Goal: Transaction & Acquisition: Purchase product/service

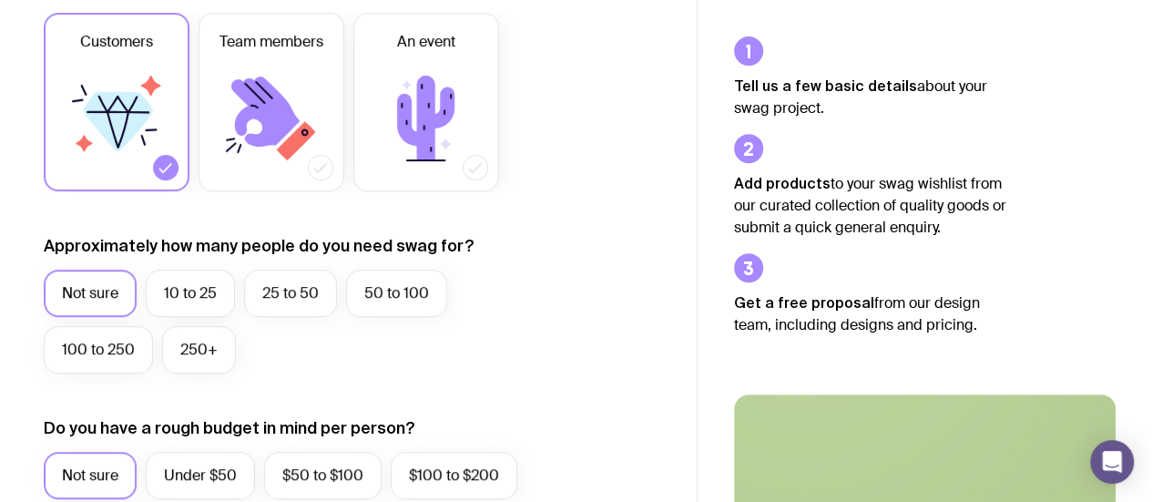
scroll to position [302, 0]
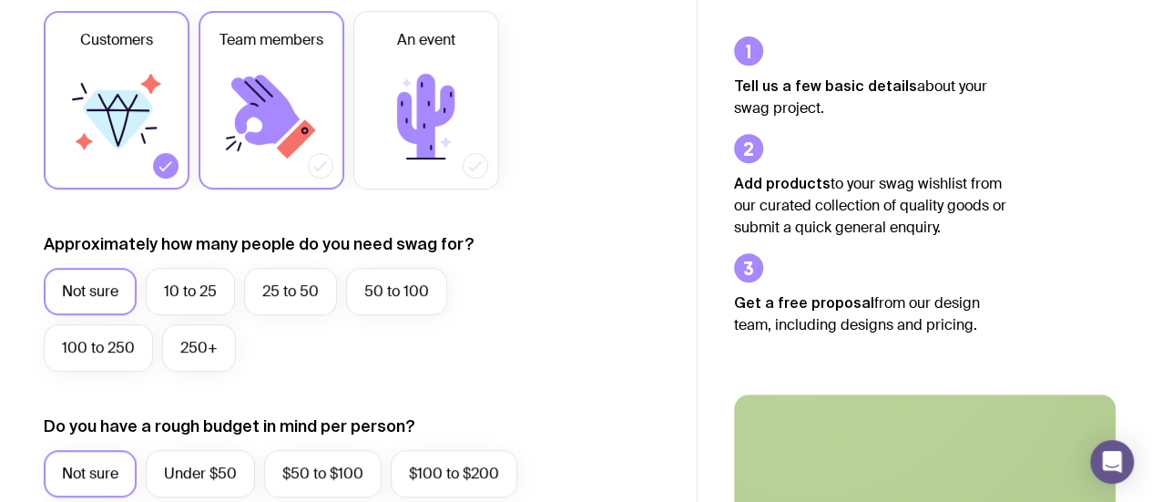
click at [278, 56] on label "Team members" at bounding box center [272, 100] width 146 height 179
click at [0, 0] on input "Team members" at bounding box center [0, 0] width 0 height 0
click at [142, 98] on icon at bounding box center [118, 119] width 70 height 59
click at [0, 0] on input "Customers" at bounding box center [0, 0] width 0 height 0
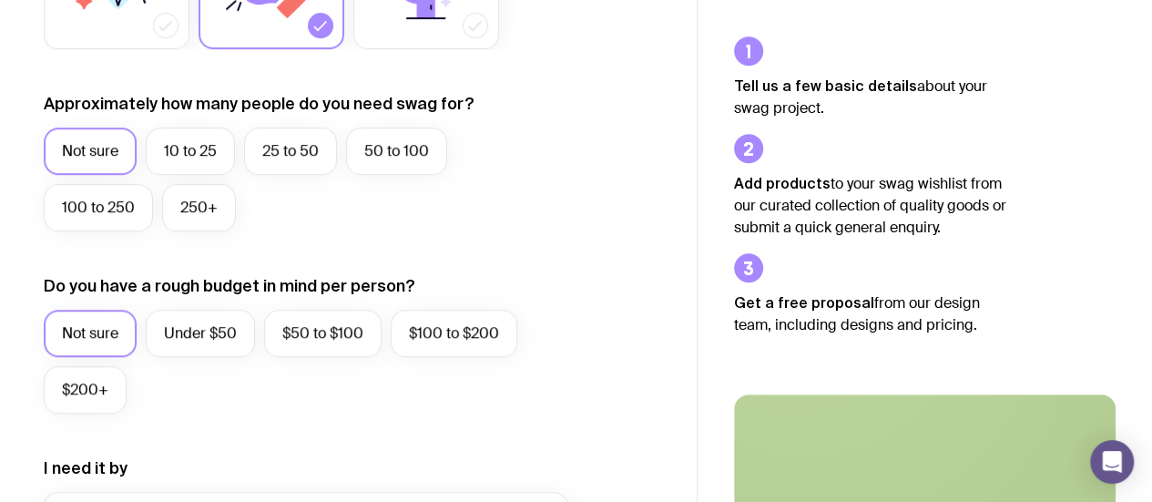
scroll to position [461, 0]
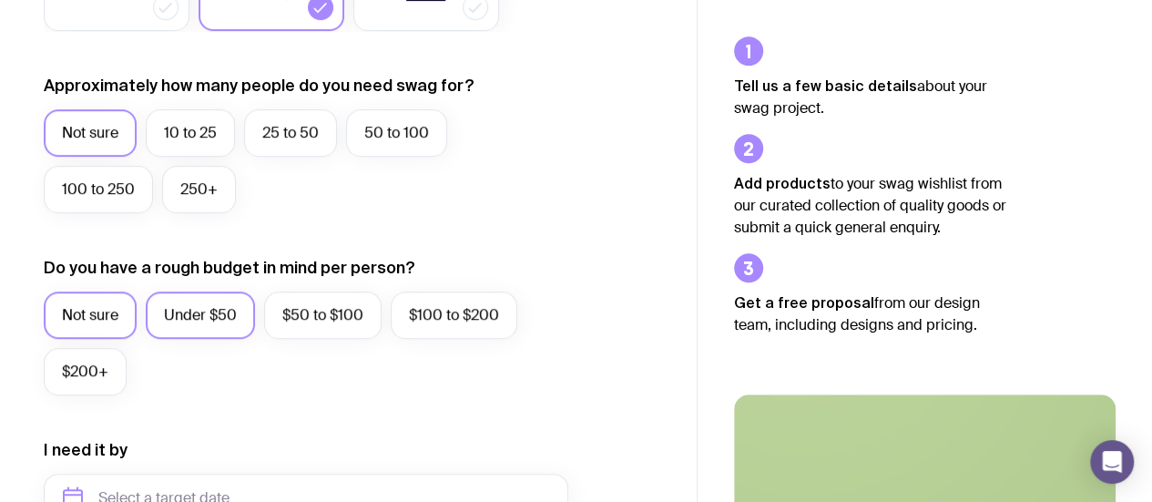
click at [215, 318] on label "Under $50" at bounding box center [200, 315] width 109 height 47
click at [0, 0] on input "Under $50" at bounding box center [0, 0] width 0 height 0
click at [378, 319] on label "$50 to $100" at bounding box center [323, 315] width 118 height 47
click at [0, 0] on input "$50 to $100" at bounding box center [0, 0] width 0 height 0
click at [233, 330] on label "Under $50" at bounding box center [200, 315] width 109 height 47
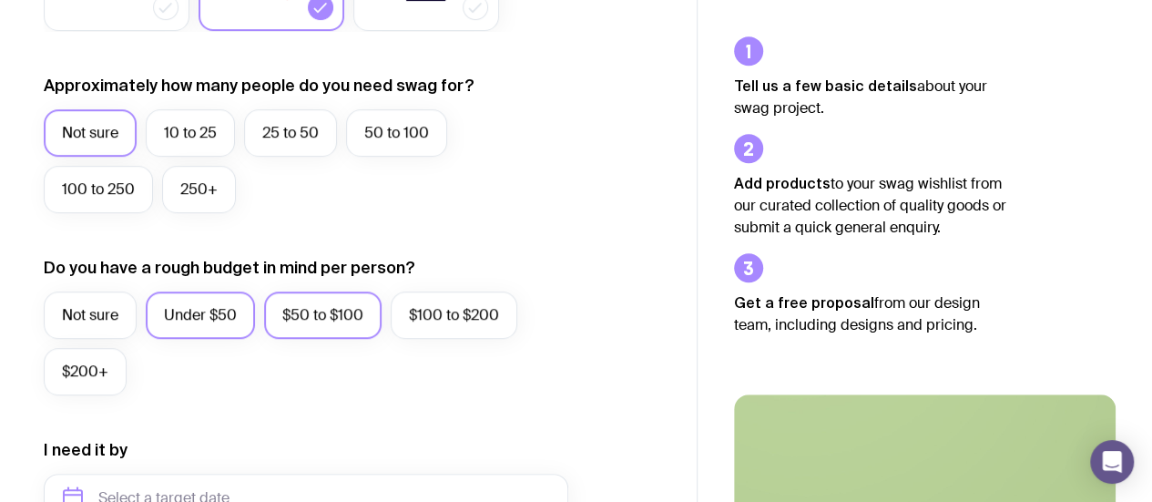
click at [0, 0] on input "Under $50" at bounding box center [0, 0] width 0 height 0
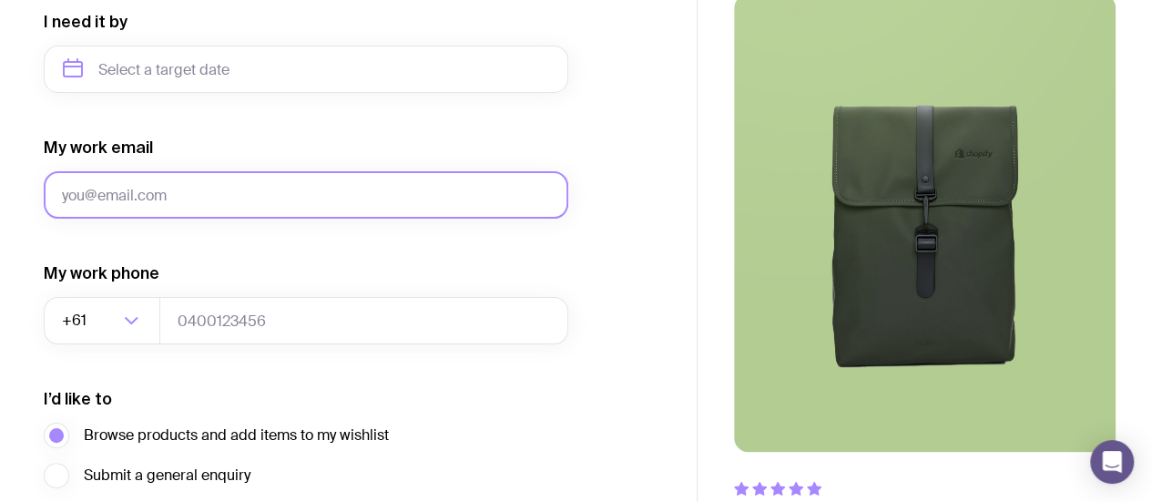
scroll to position [1046, 0]
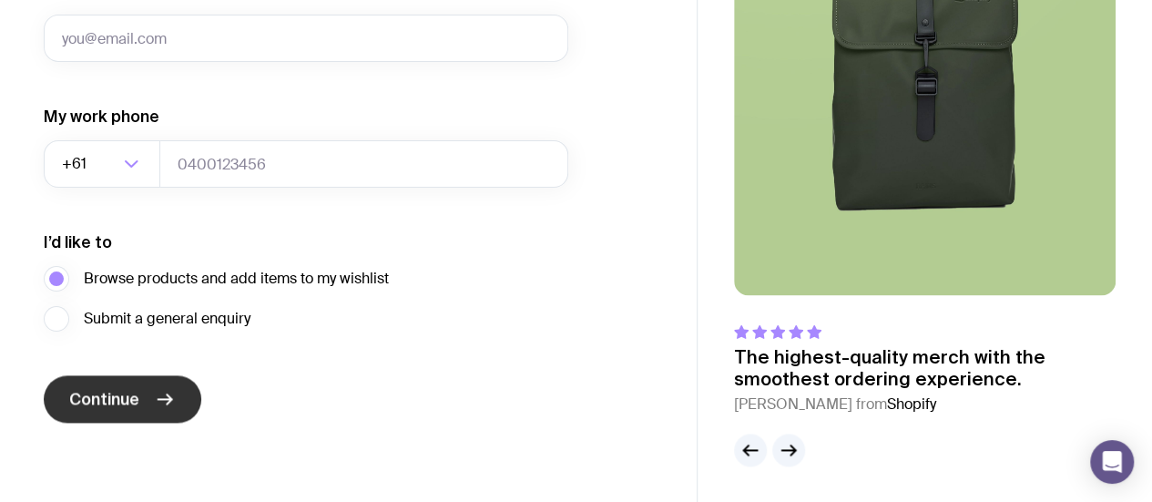
click at [144, 389] on button "Continue" at bounding box center [123, 398] width 158 height 47
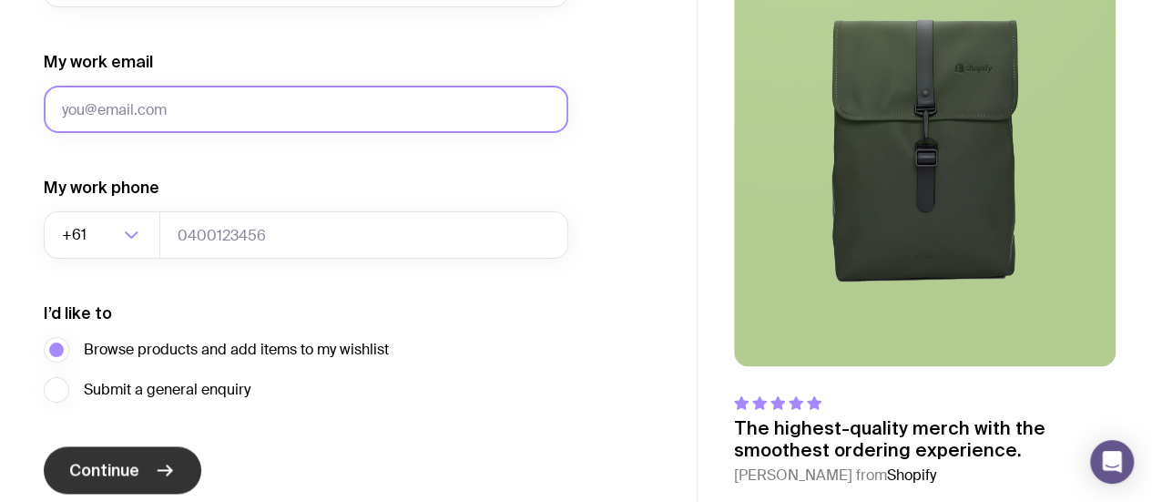
scroll to position [973, 0]
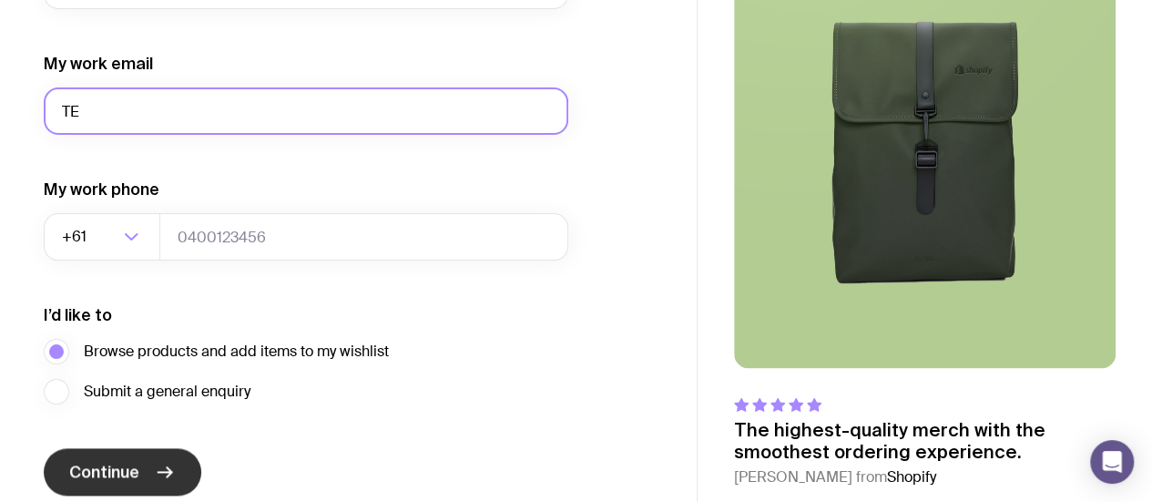
type input "T"
type input "[EMAIL_ADDRESS][DOMAIN_NAME]"
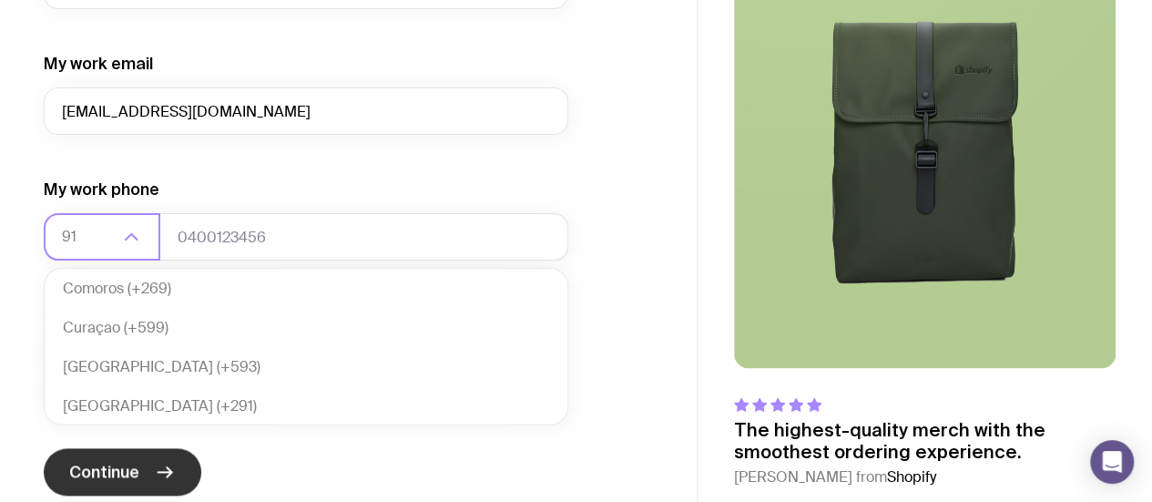
scroll to position [5, 0]
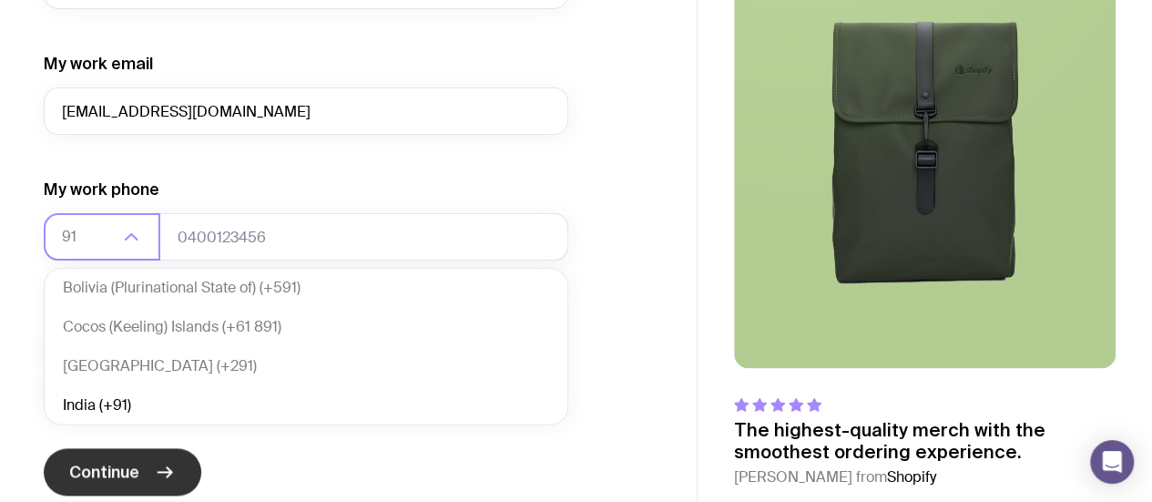
click at [144, 389] on li "India (+91)" at bounding box center [306, 405] width 523 height 39
type input "91"
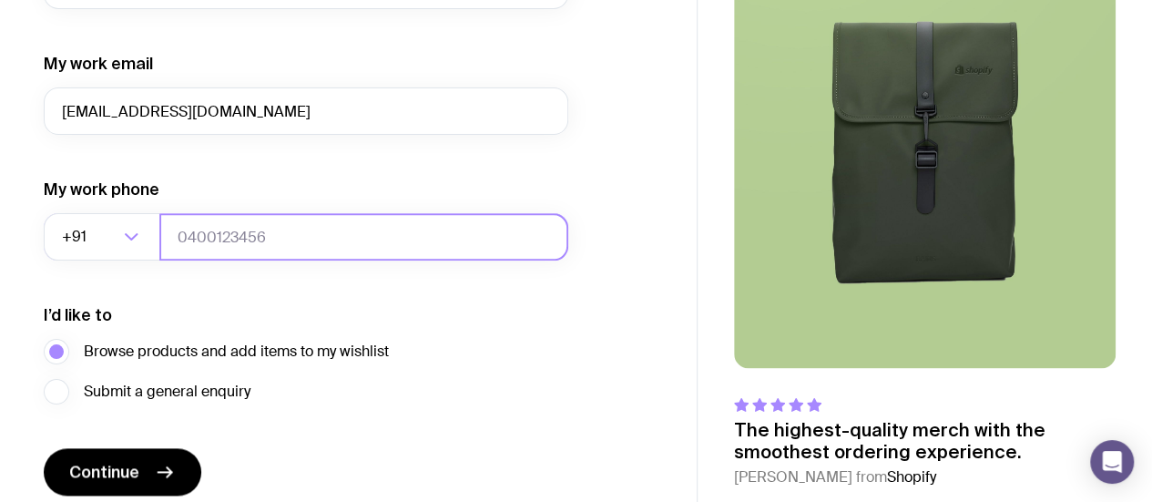
click at [271, 247] on input "tel" at bounding box center [363, 236] width 409 height 47
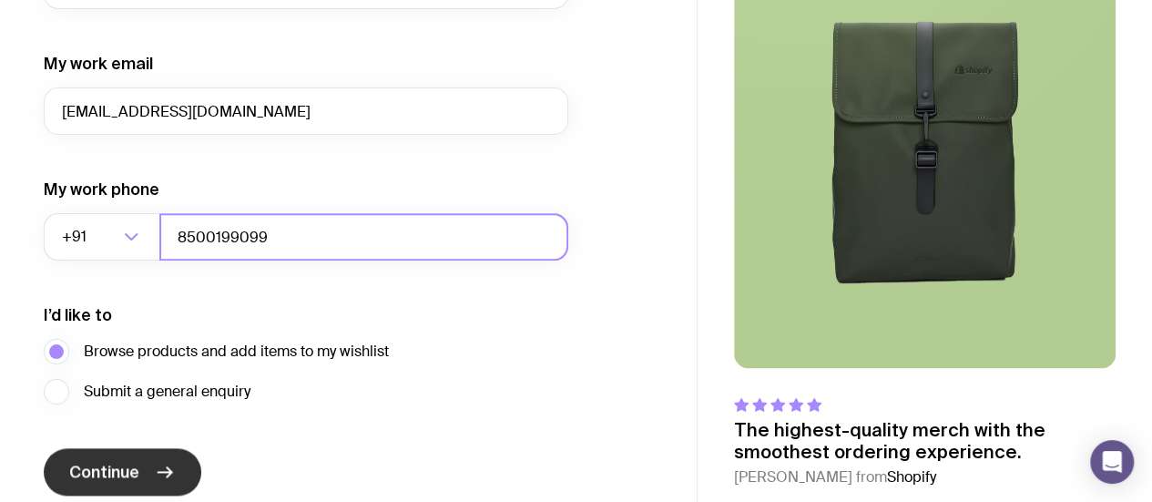
type input "8500199099"
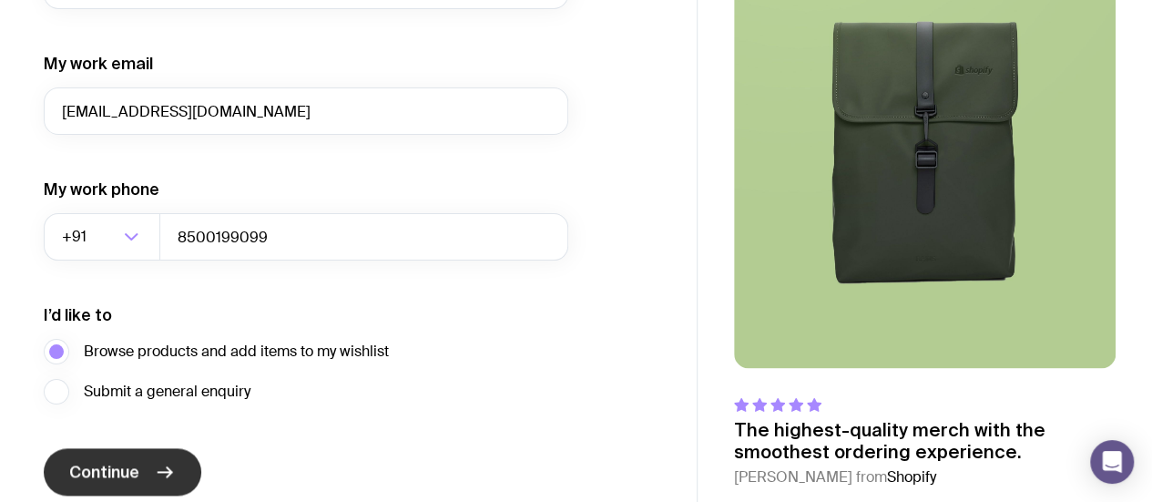
click at [120, 461] on span "Continue" at bounding box center [104, 472] width 70 height 22
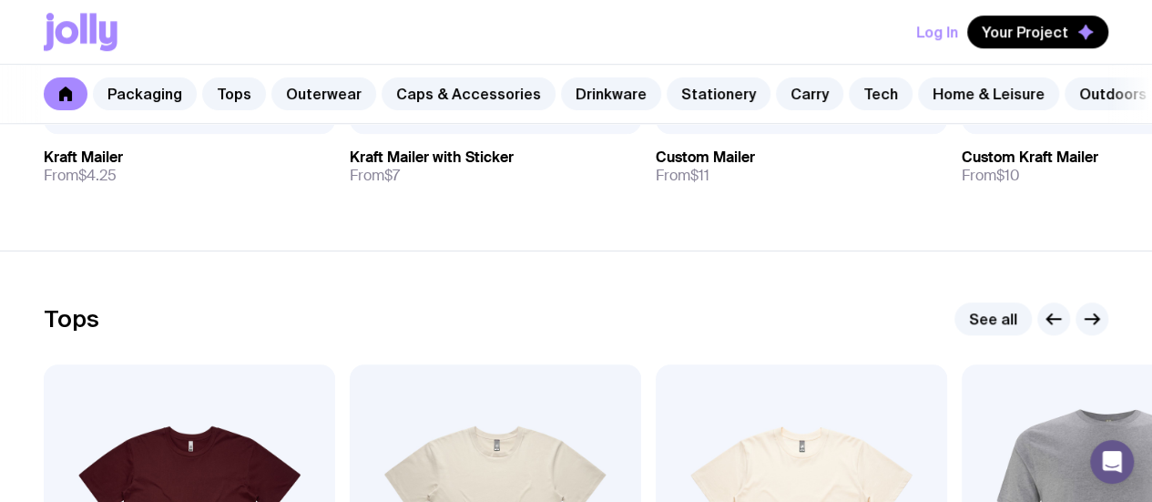
scroll to position [540, 0]
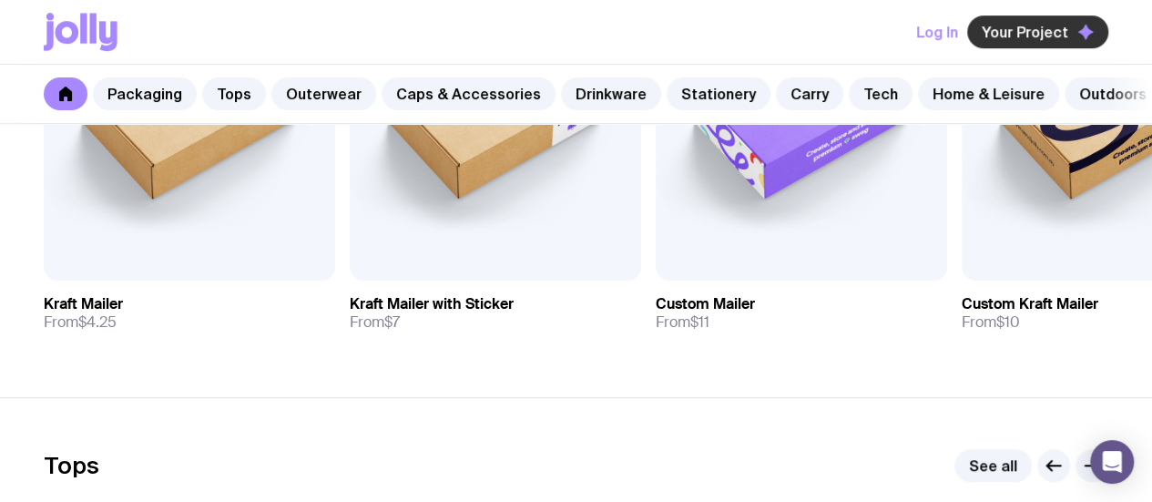
click at [1033, 37] on span "Your Project" at bounding box center [1025, 32] width 87 height 18
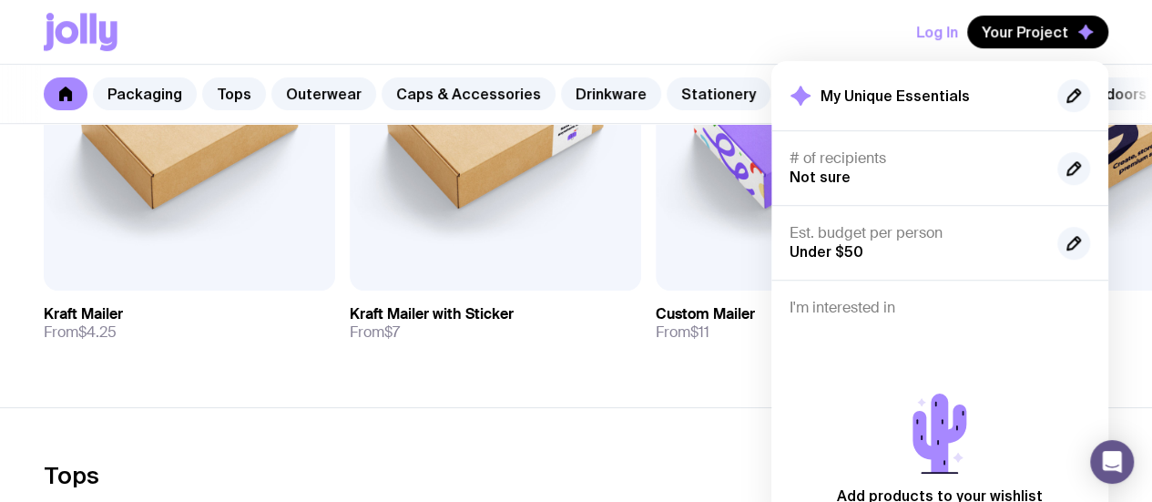
scroll to position [529, 0]
click at [612, 237] on img at bounding box center [496, 117] width 292 height 350
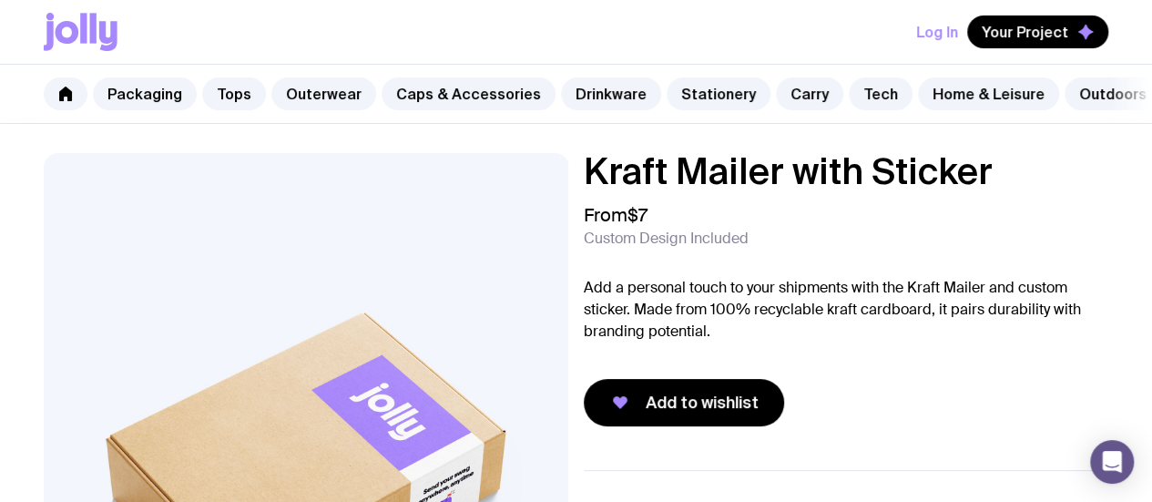
click at [77, 40] on icon at bounding box center [81, 32] width 74 height 38
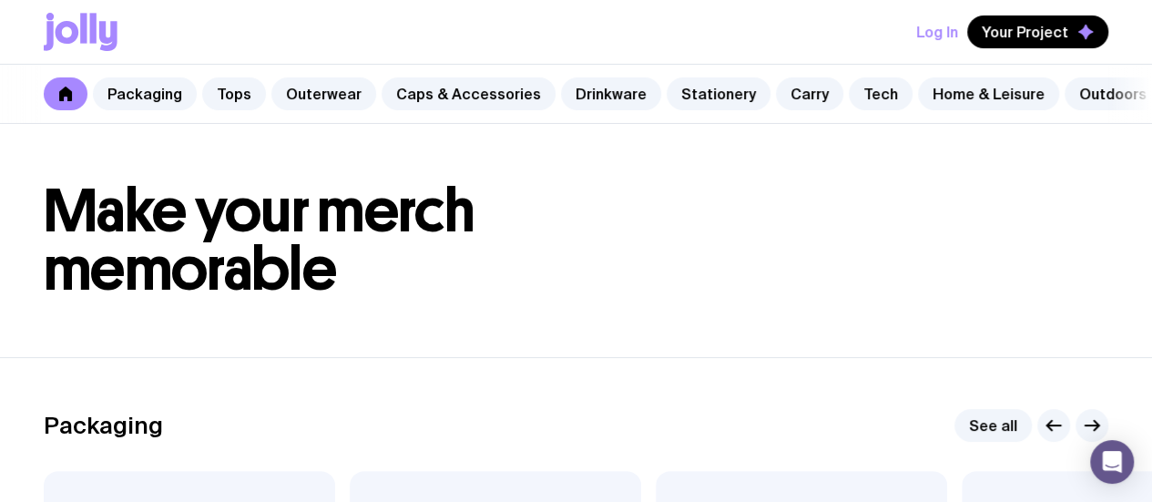
click at [940, 20] on button "Log In" at bounding box center [937, 31] width 42 height 33
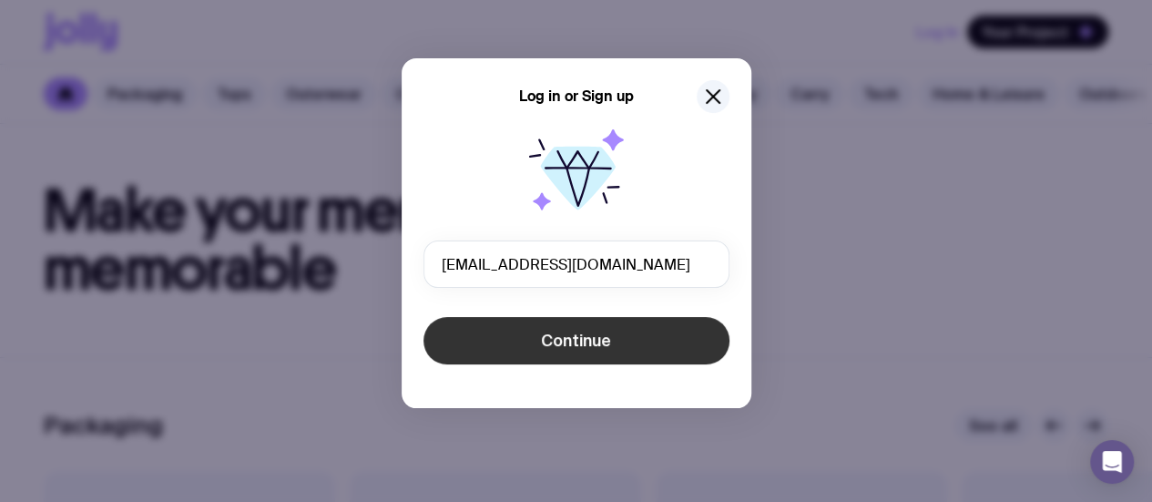
click at [590, 341] on span "Continue" at bounding box center [576, 341] width 70 height 22
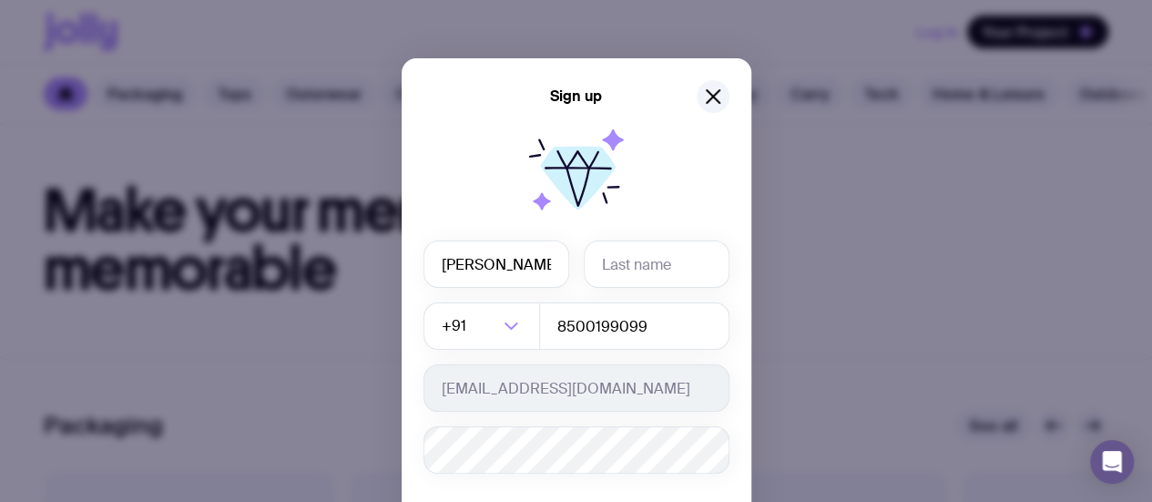
type input "[PERSON_NAME]"
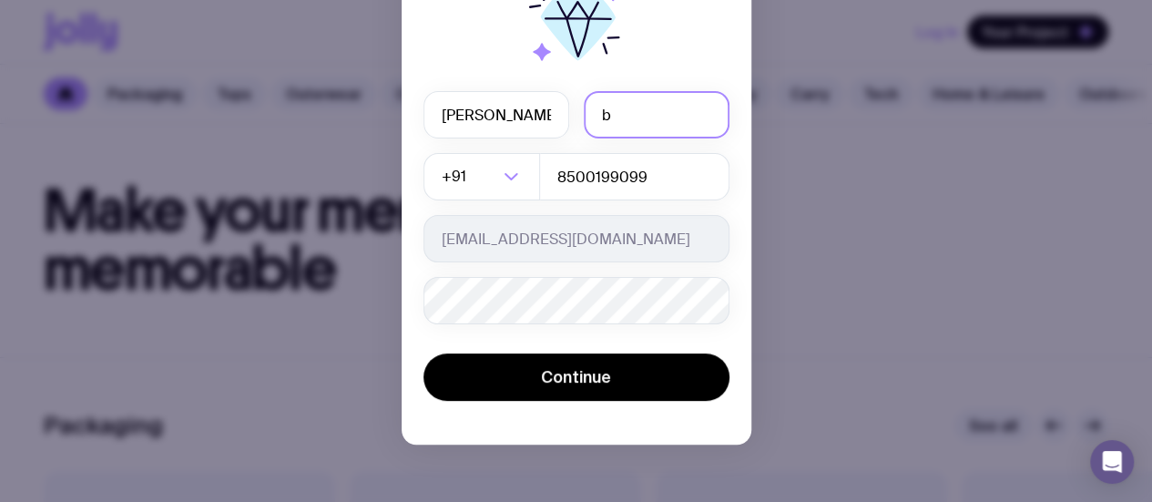
type input "b"
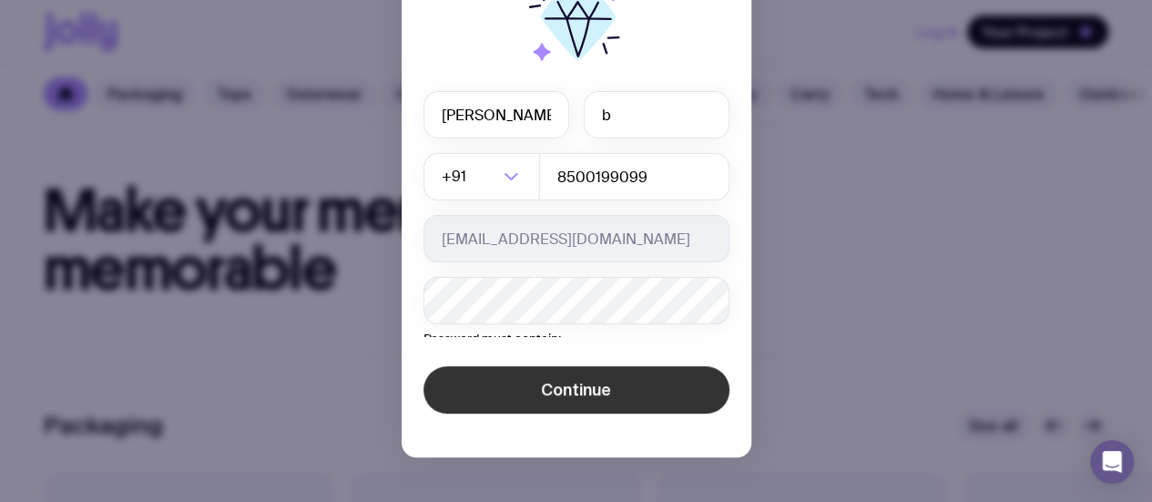
click at [565, 494] on div "Sign up [PERSON_NAME] b +91 Loading... 8500199099 [EMAIL_ADDRESS][DOMAIN_NAME] …" at bounding box center [576, 251] width 1152 height 502
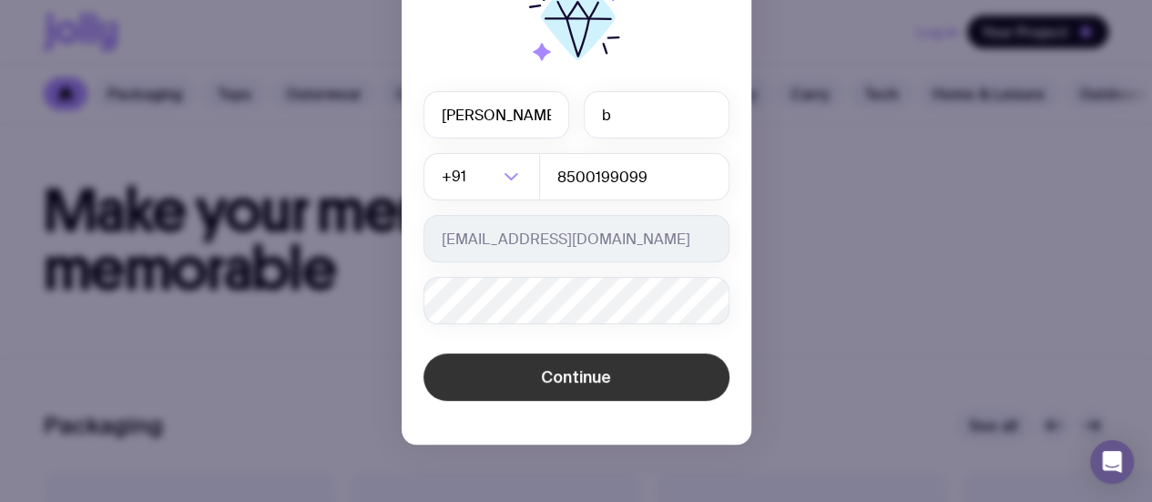
click at [587, 378] on span "Continue" at bounding box center [576, 377] width 70 height 22
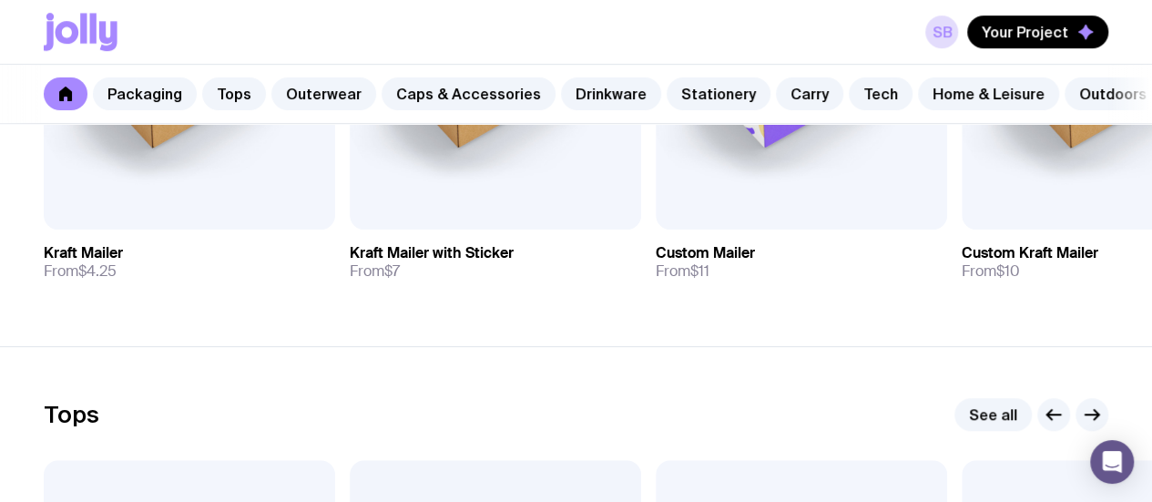
scroll to position [595, 0]
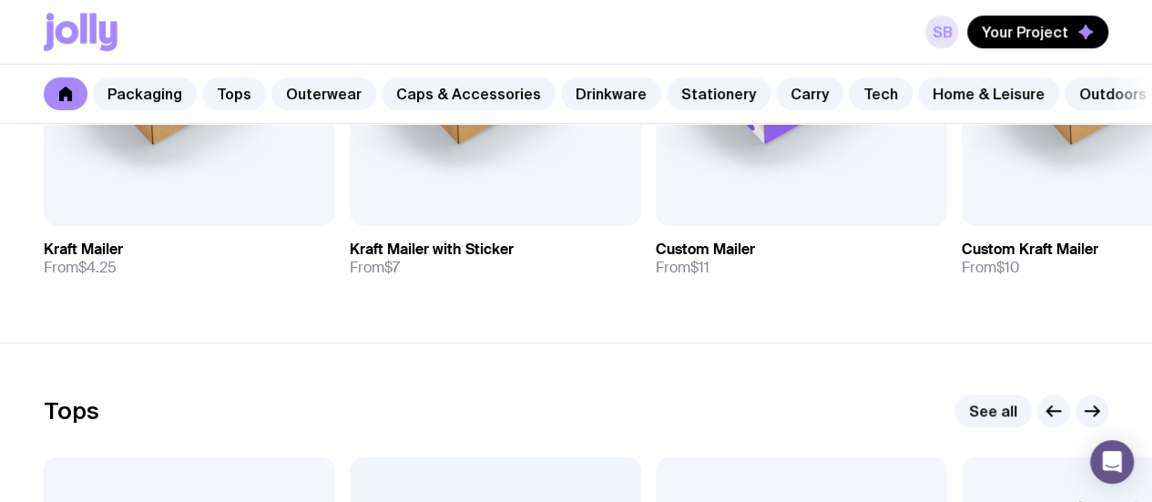
click at [947, 45] on link "sb" at bounding box center [942, 31] width 33 height 33
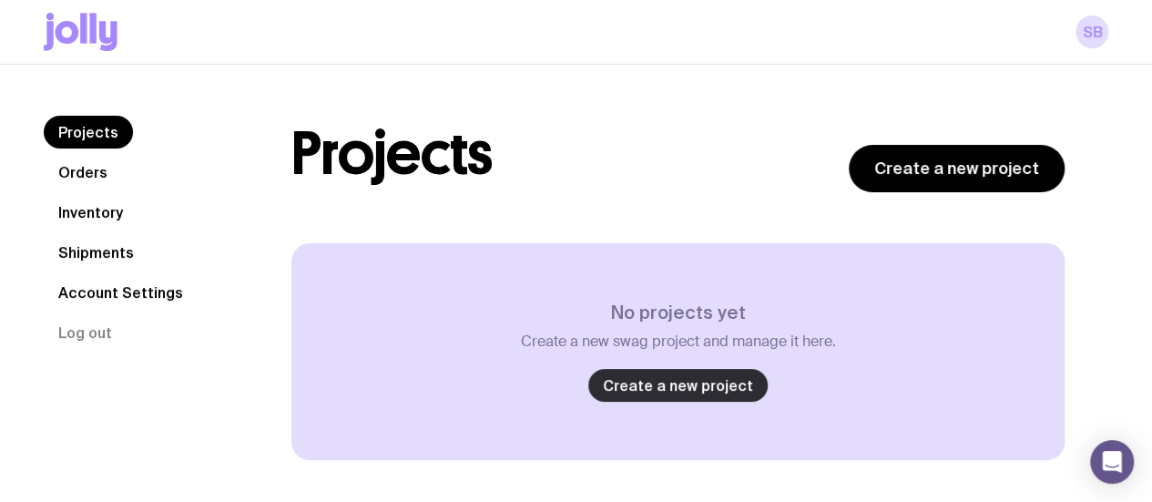
click at [696, 394] on link "Create a new project" at bounding box center [677, 385] width 179 height 33
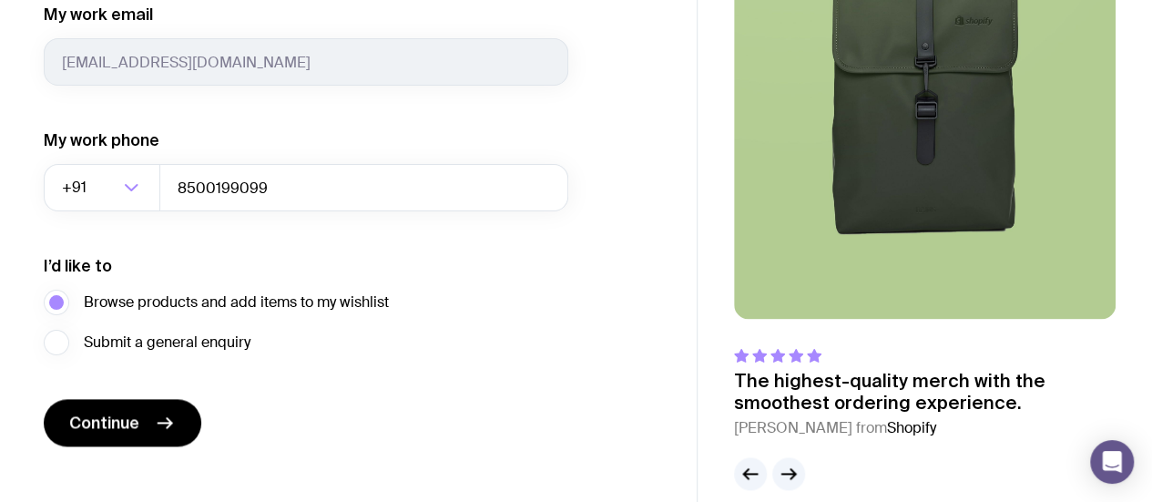
scroll to position [1046, 0]
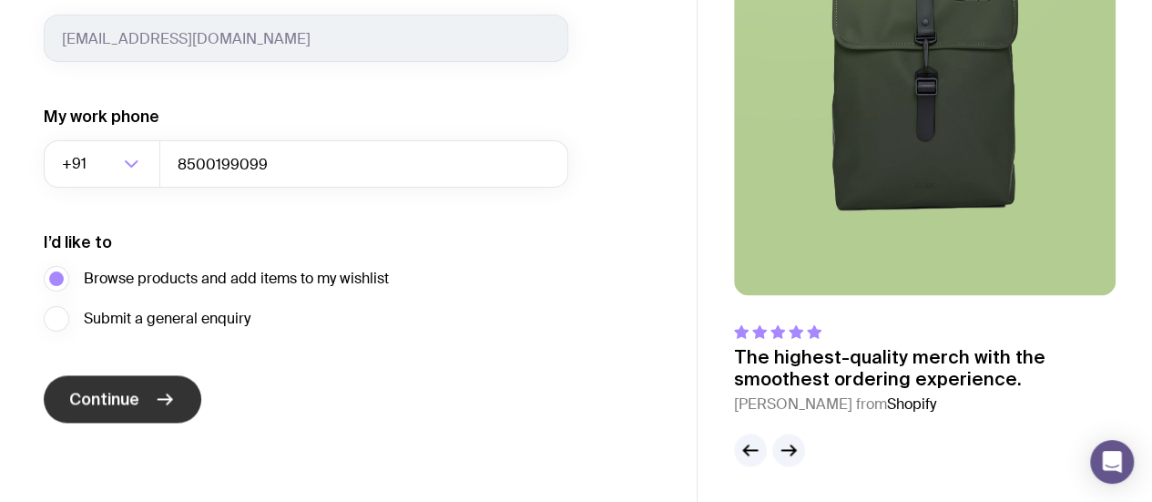
click at [97, 384] on button "Continue" at bounding box center [123, 398] width 158 height 47
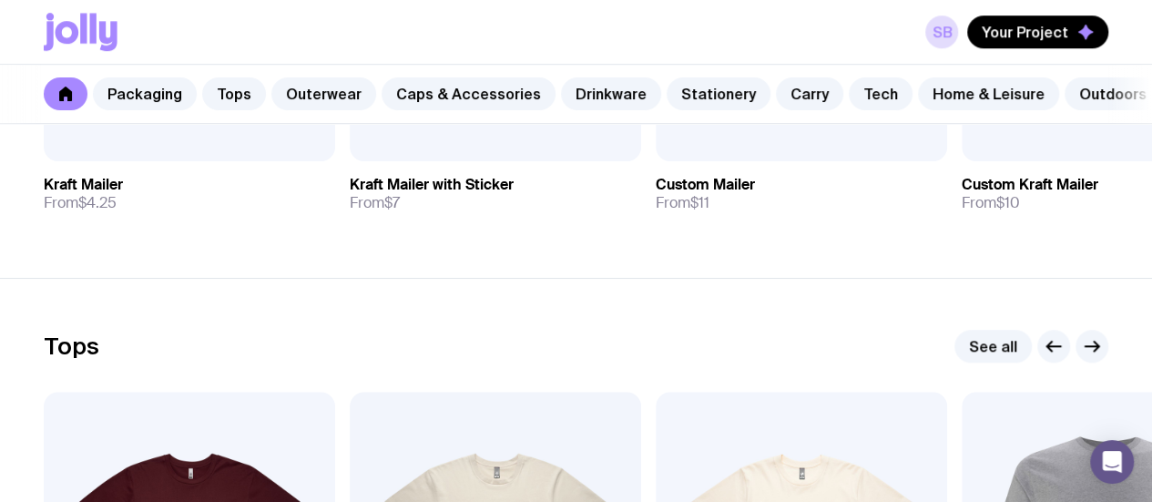
scroll to position [926, 0]
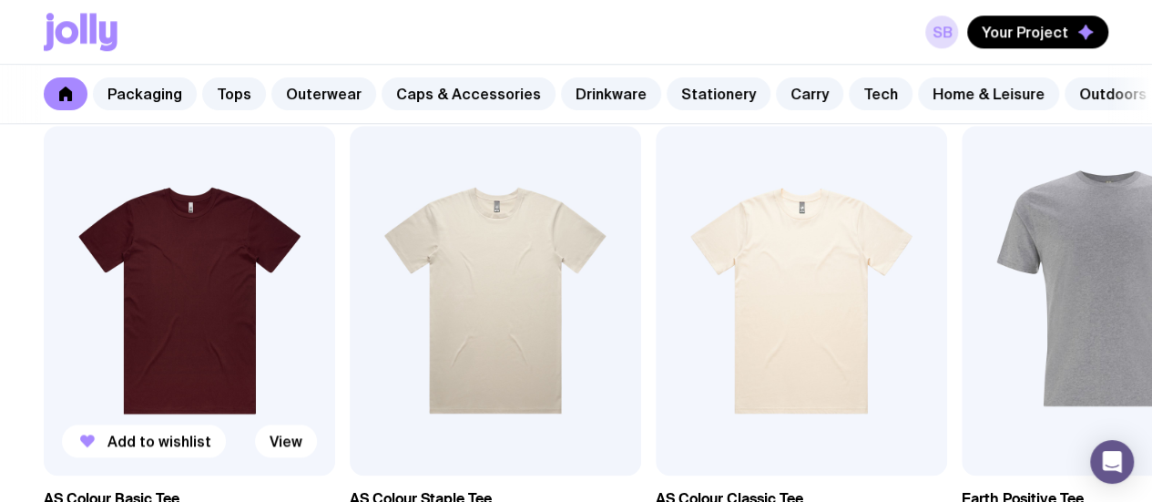
click at [209, 300] on img at bounding box center [190, 301] width 292 height 350
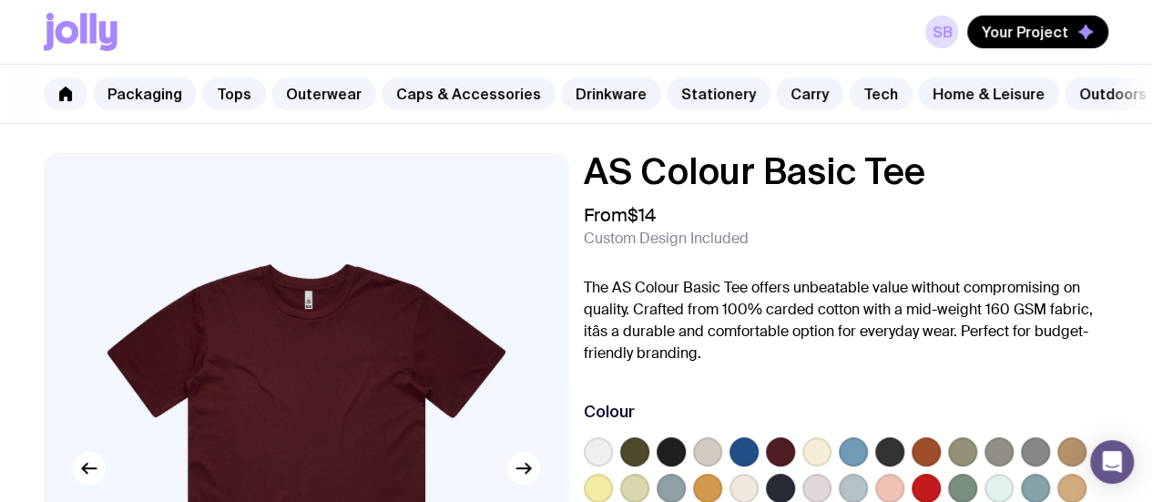
drag, startPoint x: 385, startPoint y: 312, endPoint x: 152, endPoint y: 311, distance: 233.2
click at [152, 311] on img at bounding box center [306, 468] width 525 height 630
click at [926, 46] on div "sb Your Project" at bounding box center [576, 32] width 1065 height 64
click at [854, 97] on link "Tech" at bounding box center [881, 93] width 64 height 33
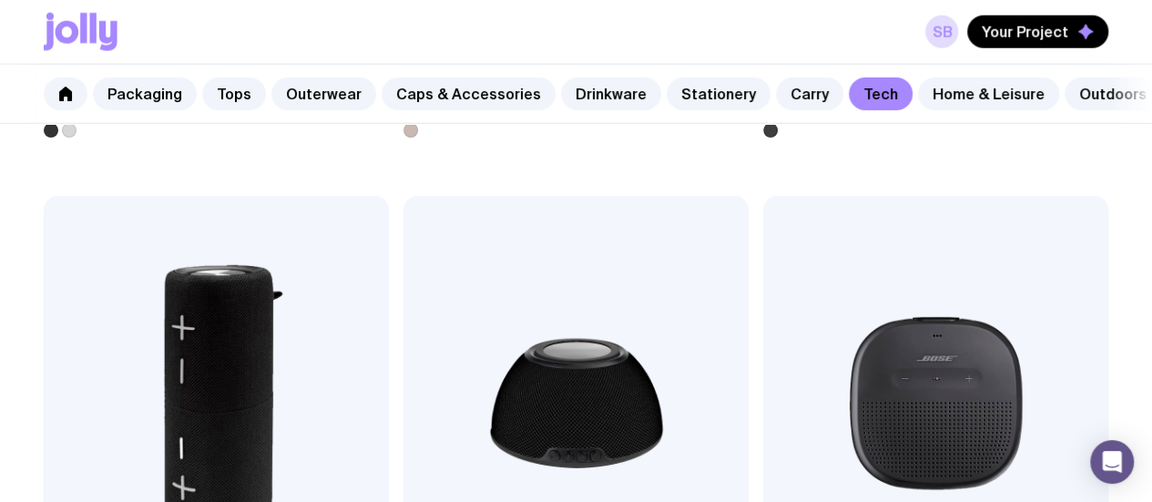
scroll to position [2487, 0]
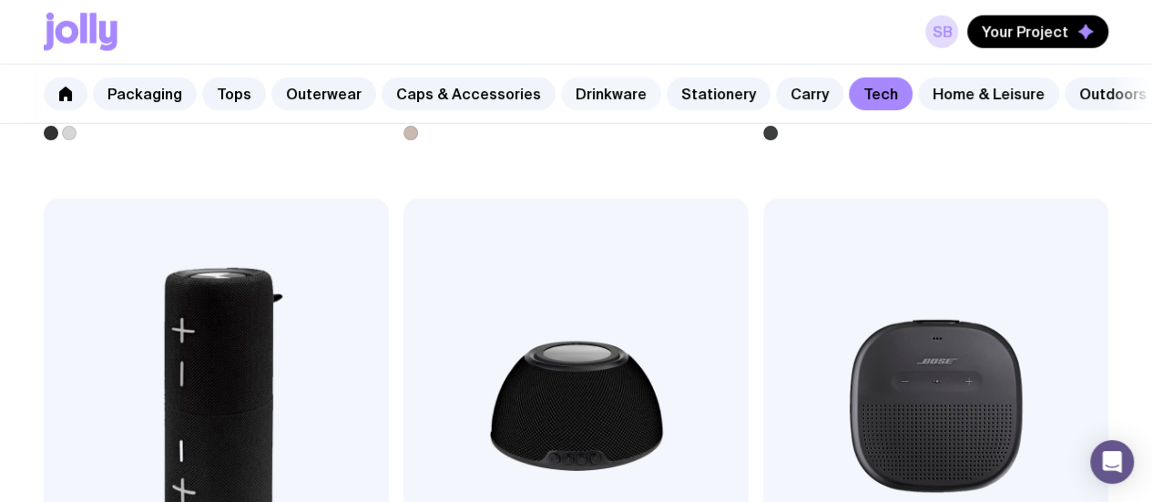
click at [615, 86] on link "Drinkware" at bounding box center [611, 93] width 100 height 33
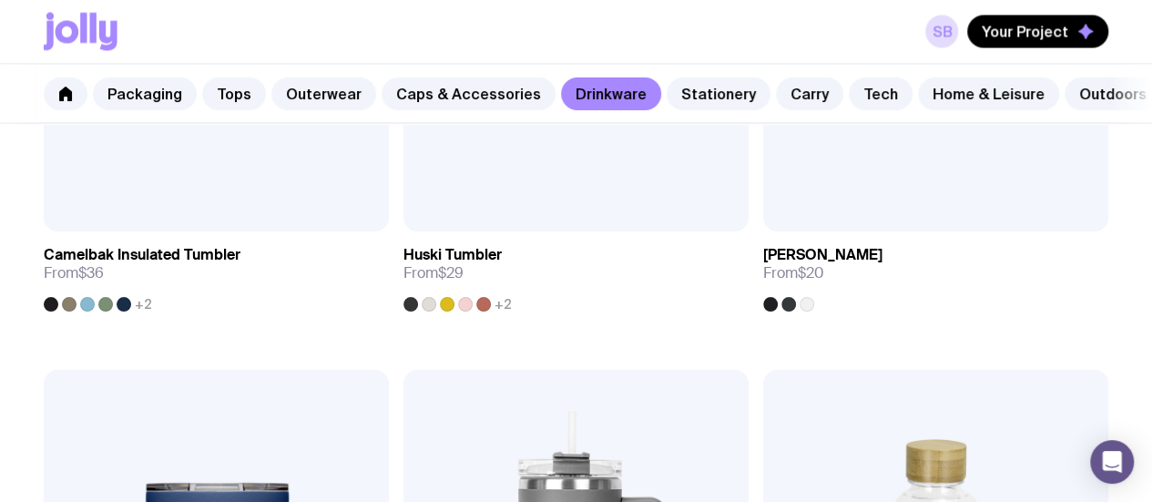
scroll to position [1764, 0]
click at [128, 82] on link "Packaging" at bounding box center [145, 93] width 104 height 33
